Goal: Task Accomplishment & Management: Complete application form

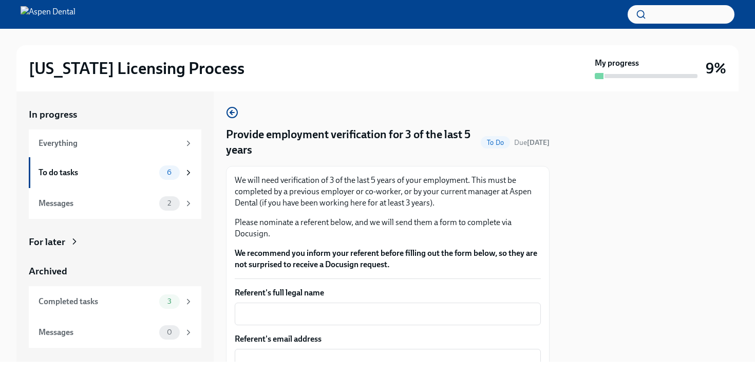
scroll to position [2, 0]
click at [286, 312] on textarea "Referent's full legal name" at bounding box center [388, 313] width 294 height 12
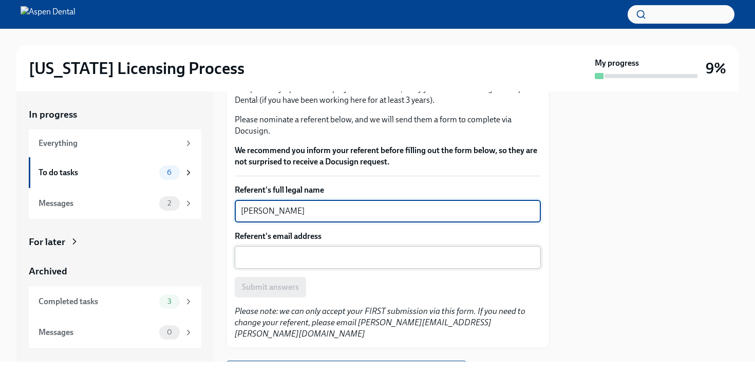
scroll to position [122, 0]
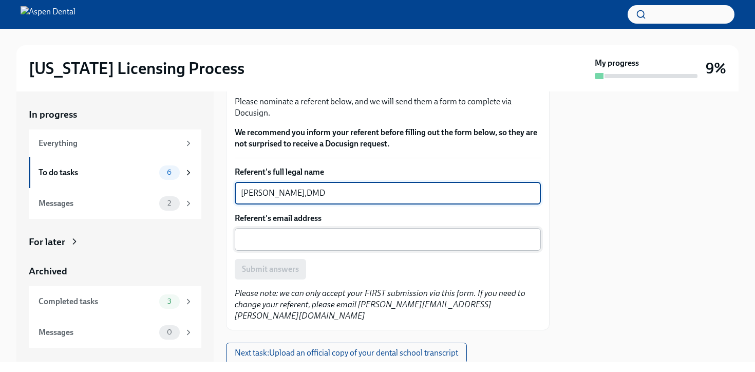
type textarea "[PERSON_NAME],DMD"
click at [304, 236] on textarea "Referent's email address" at bounding box center [388, 239] width 294 height 12
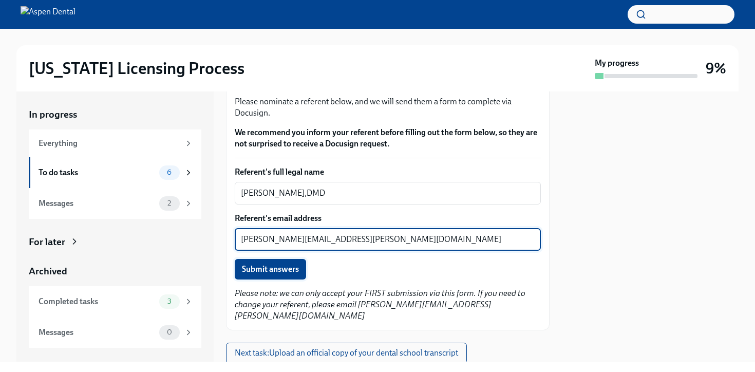
type textarea "[PERSON_NAME][EMAIL_ADDRESS][PERSON_NAME][DOMAIN_NAME]"
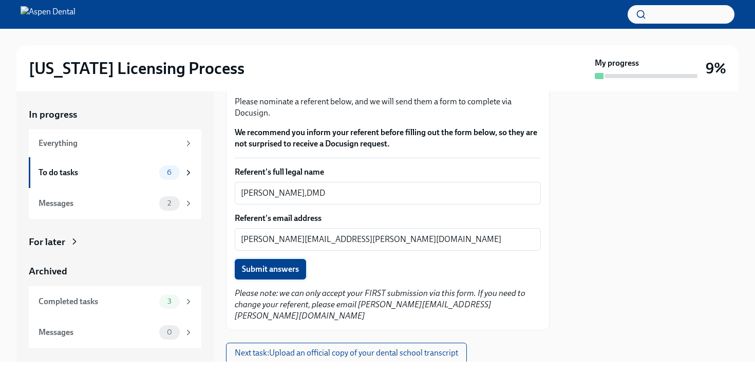
click at [268, 269] on span "Submit answers" at bounding box center [270, 269] width 57 height 10
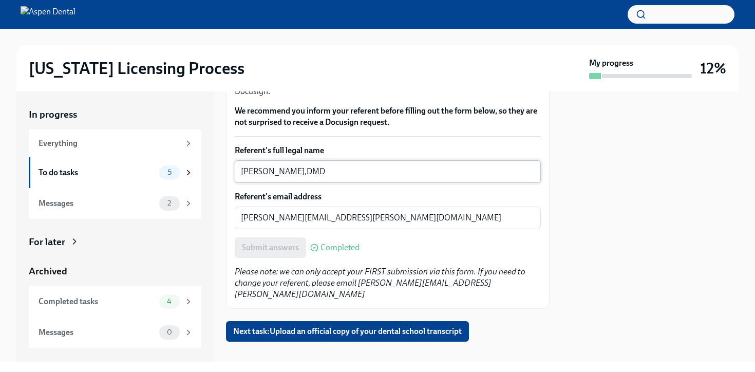
scroll to position [145, 0]
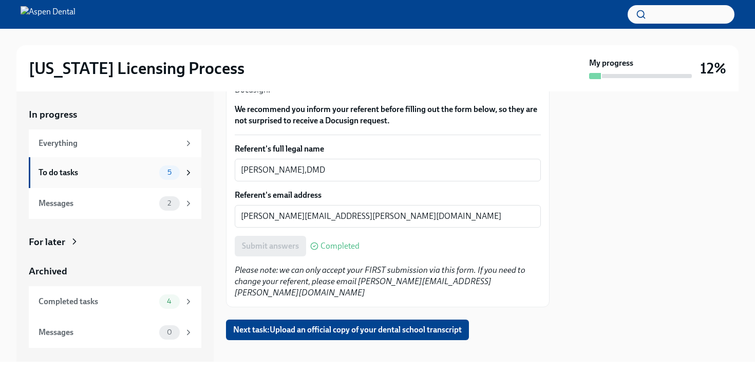
click at [171, 174] on span "5" at bounding box center [169, 172] width 16 height 8
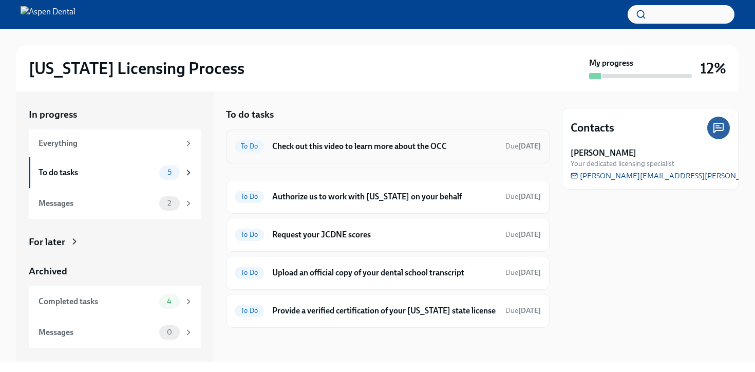
scroll to position [9, 0]
click at [344, 229] on h6 "Request your JCDNE scores" at bounding box center [384, 234] width 225 height 11
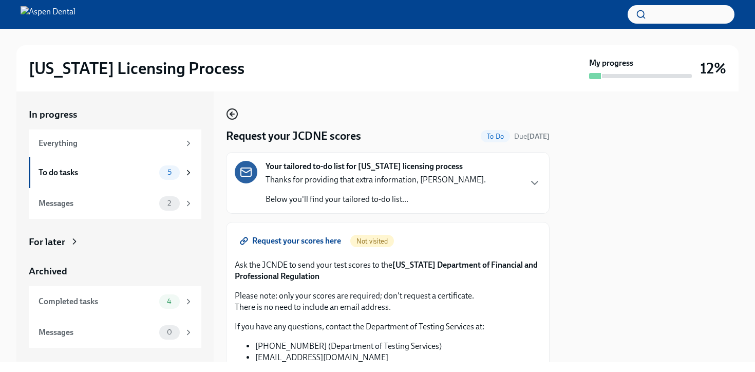
click at [229, 112] on icon "button" at bounding box center [232, 114] width 12 height 12
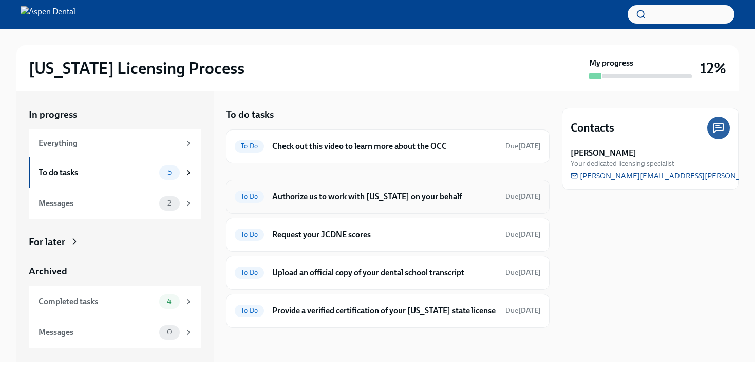
scroll to position [9, 0]
click at [250, 192] on span "To Do" at bounding box center [249, 196] width 29 height 8
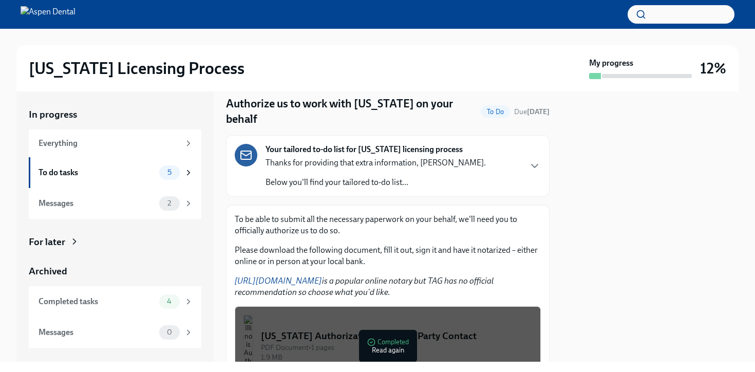
scroll to position [159, 0]
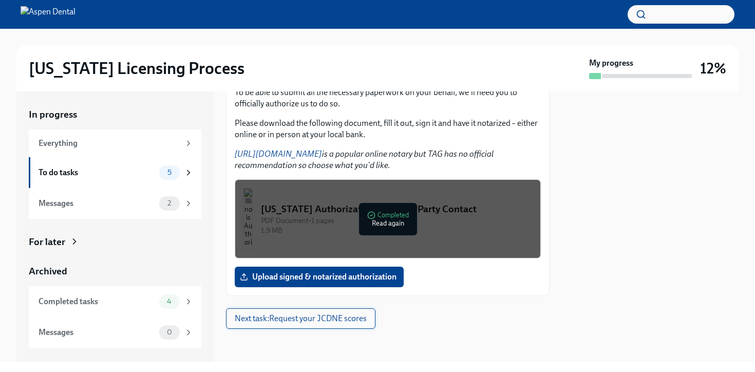
click at [316, 315] on span "Next task : Request your JCDNE scores" at bounding box center [301, 318] width 132 height 10
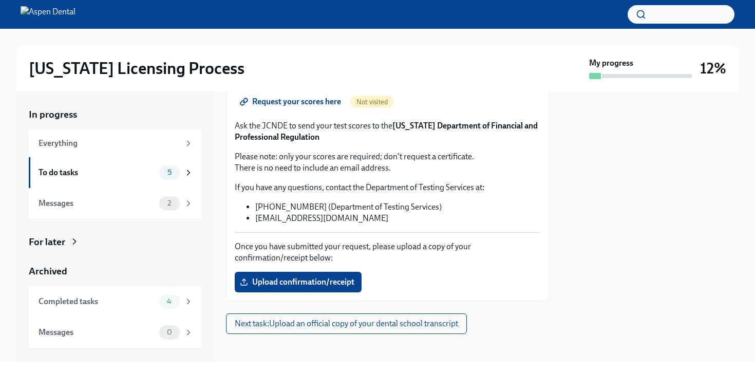
scroll to position [144, 0]
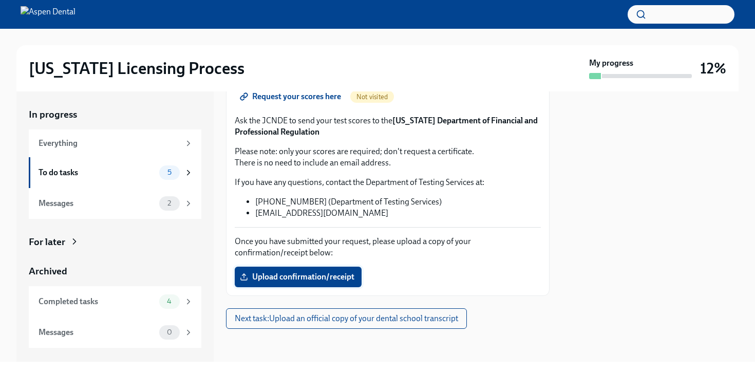
click at [318, 280] on span "Upload confirmation/receipt" at bounding box center [298, 277] width 112 height 10
click at [0, 0] on input "Upload confirmation/receipt" at bounding box center [0, 0] width 0 height 0
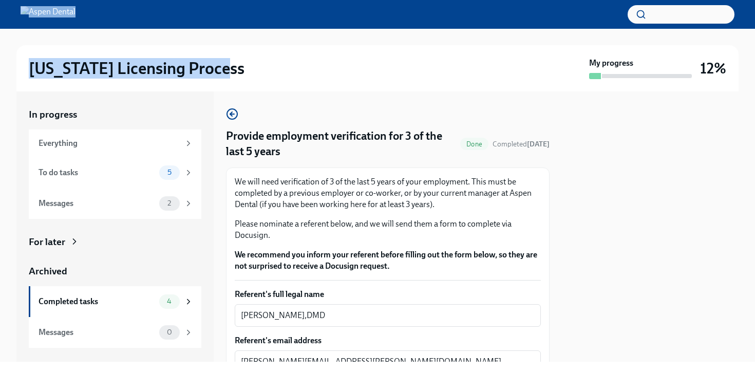
drag, startPoint x: 399, startPoint y: 60, endPoint x: 397, endPoint y: 22, distance: 38.0
click at [397, 11] on div "Illinois Licensing Process My progress 12% In progress Everything To do tasks 5…" at bounding box center [377, 180] width 755 height 361
click at [232, 112] on icon "button" at bounding box center [232, 114] width 12 height 12
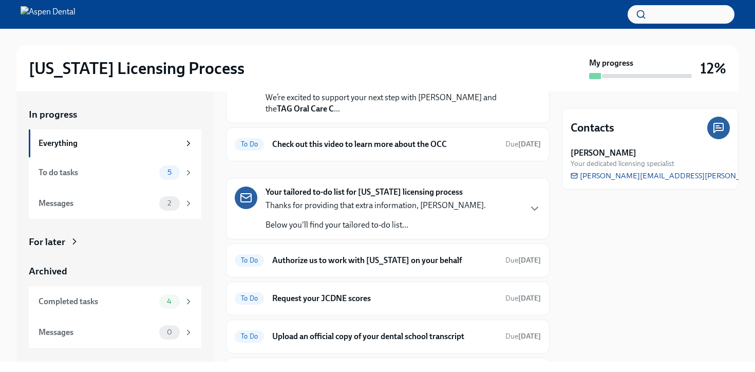
scroll to position [151, 0]
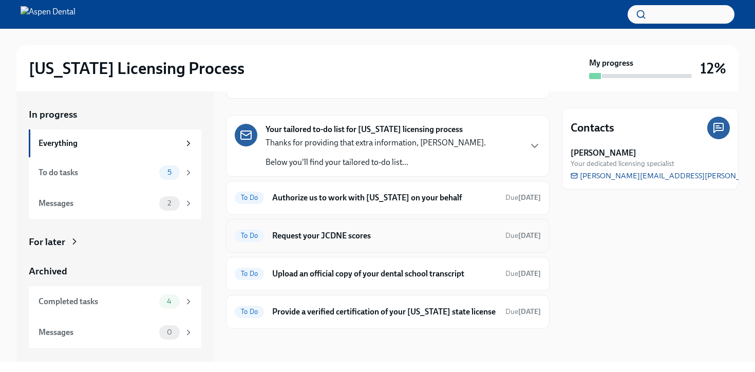
click at [250, 232] on span "To Do" at bounding box center [249, 236] width 29 height 8
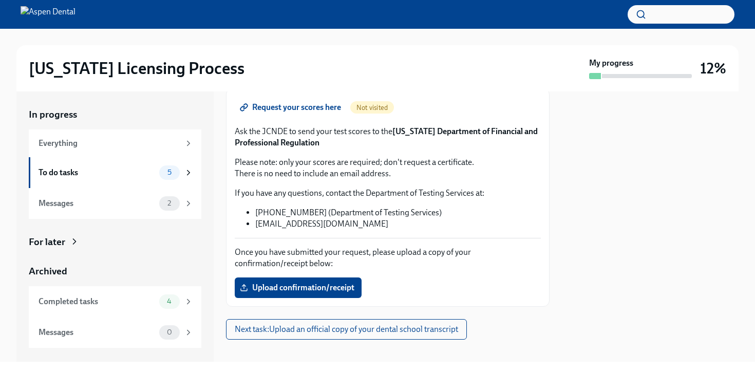
scroll to position [144, 0]
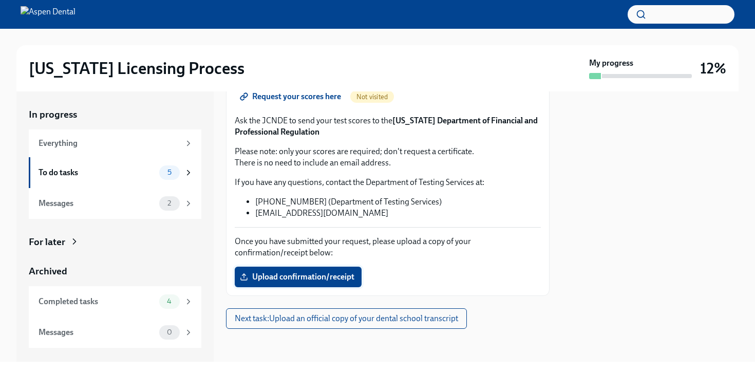
click at [264, 279] on span "Upload confirmation/receipt" at bounding box center [298, 277] width 112 height 10
click at [0, 0] on input "Upload confirmation/receipt" at bounding box center [0, 0] width 0 height 0
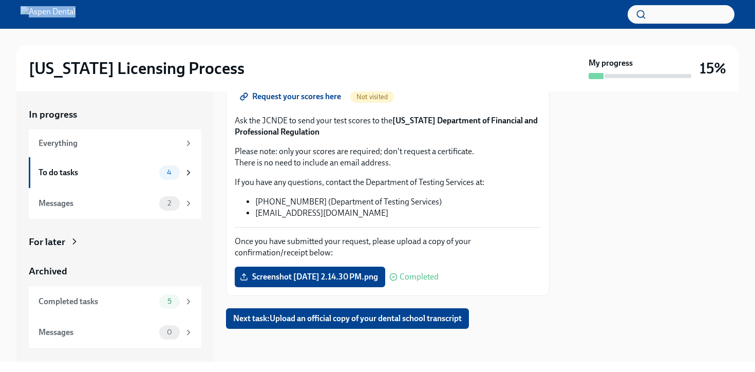
drag, startPoint x: 525, startPoint y: 28, endPoint x: 388, endPoint y: 30, distance: 137.6
click at [388, 30] on div "Illinois Licensing Process My progress 15% In progress Everything To do tasks 4…" at bounding box center [377, 180] width 755 height 361
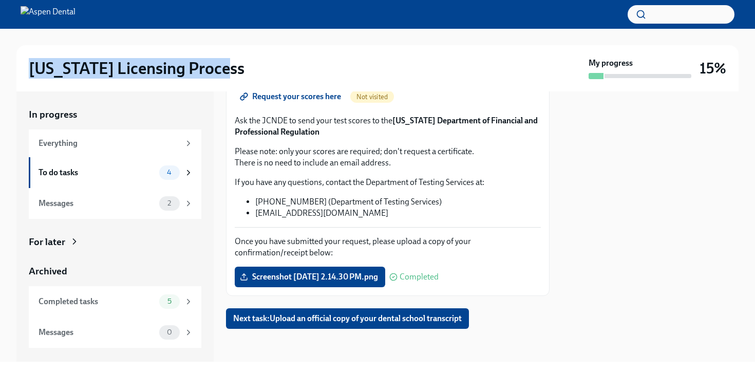
drag, startPoint x: 426, startPoint y: 76, endPoint x: 183, endPoint y: 42, distance: 245.7
click at [183, 42] on div "Illinois Licensing Process My progress 15%" at bounding box center [377, 60] width 722 height 63
click at [295, 322] on span "Next task : Upload an official copy of your dental school transcript" at bounding box center [347, 318] width 228 height 10
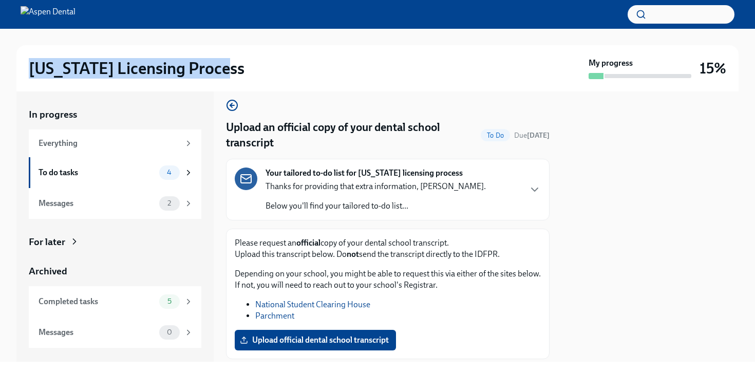
scroll to position [72, 0]
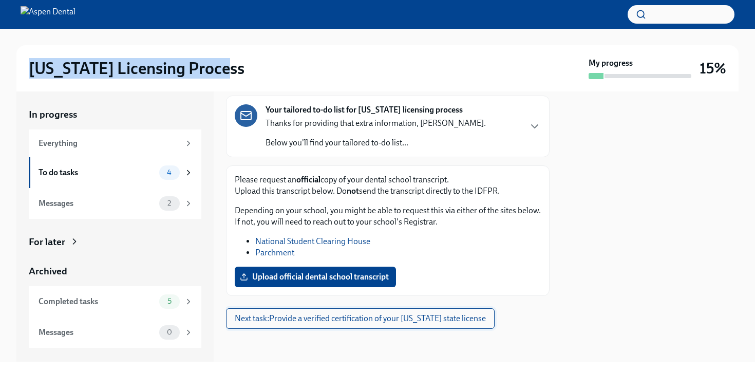
click at [401, 320] on span "Next task : Provide a verified certification of your New York state license" at bounding box center [360, 318] width 251 height 10
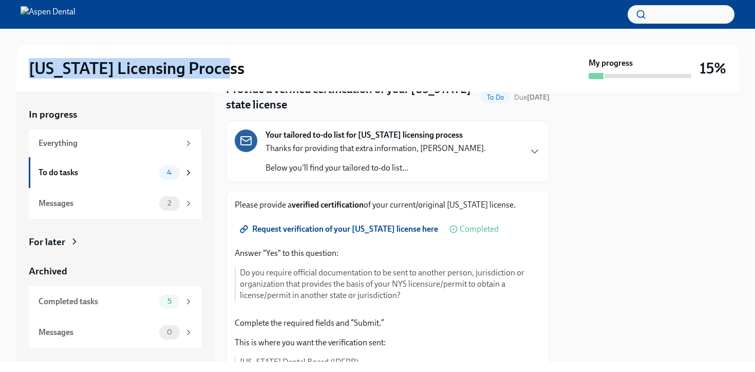
scroll to position [55, 0]
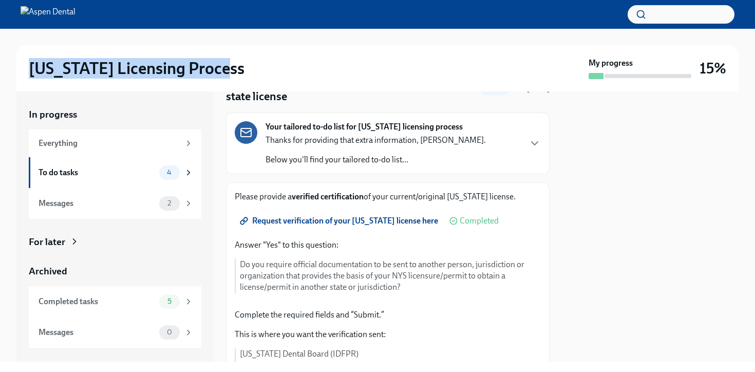
click at [358, 223] on span "Request verification of your New York license here" at bounding box center [340, 221] width 196 height 10
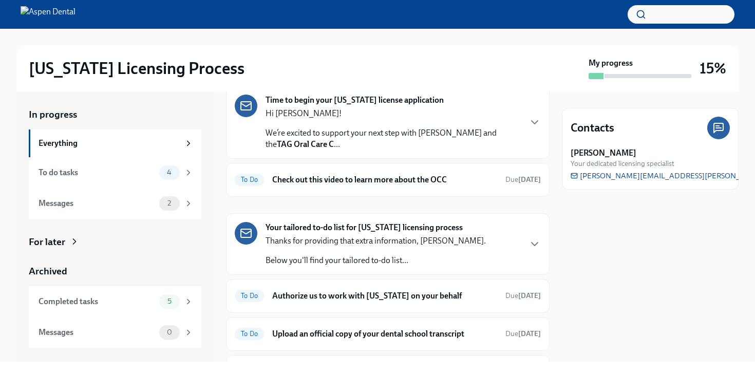
scroll to position [113, 0]
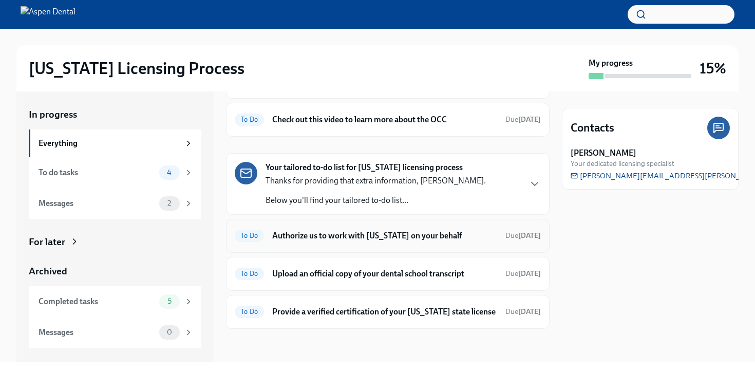
click at [317, 230] on h6 "Authorize us to work with [US_STATE] on your behalf" at bounding box center [384, 235] width 225 height 11
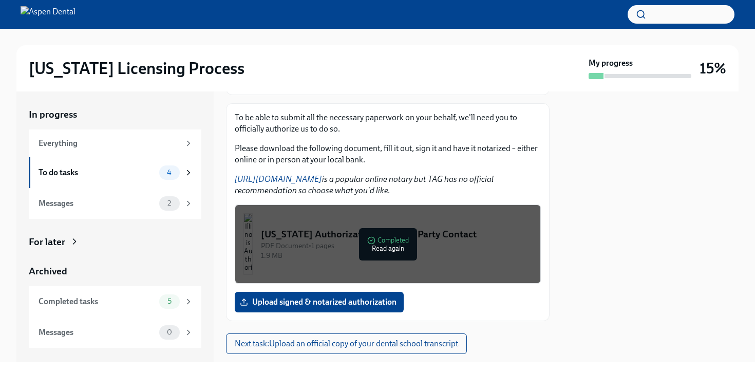
scroll to position [159, 0]
